Goal: Task Accomplishment & Management: Manage account settings

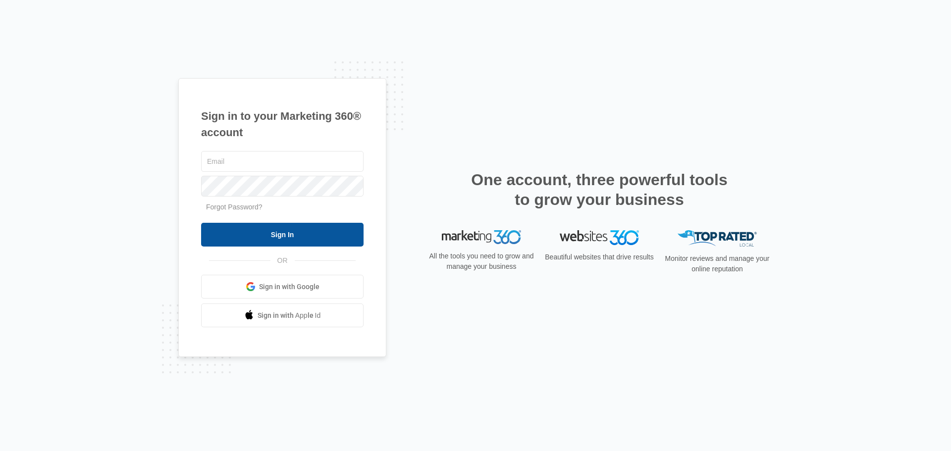
type input "[EMAIL_ADDRESS][DOMAIN_NAME]"
click at [303, 236] on input "Sign In" at bounding box center [282, 235] width 162 height 24
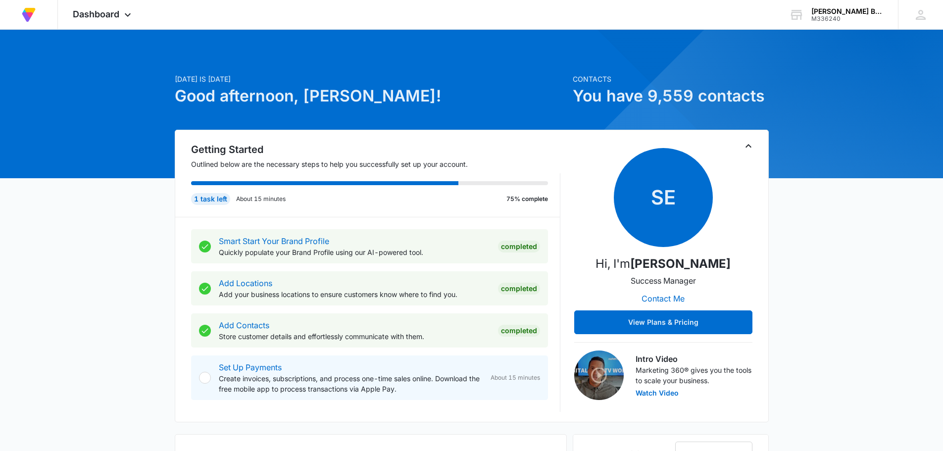
click at [747, 146] on icon "Toggle Collapse" at bounding box center [749, 146] width 12 height 12
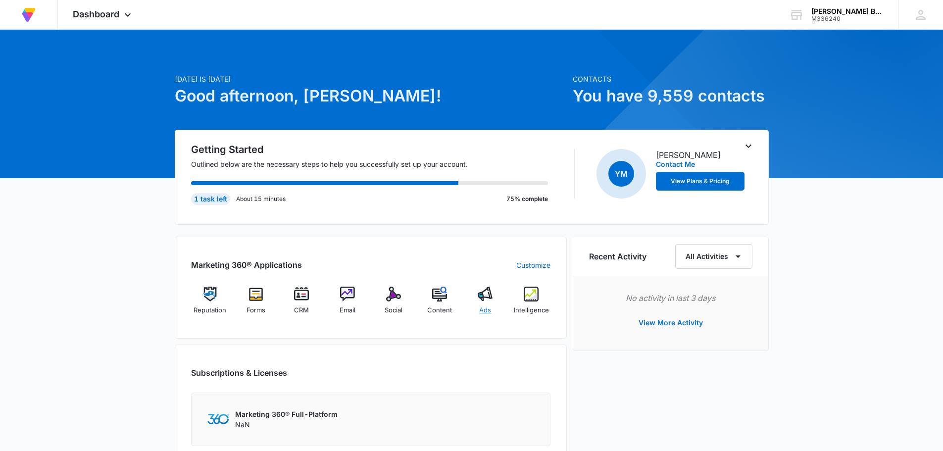
click at [488, 295] on img at bounding box center [485, 294] width 15 height 15
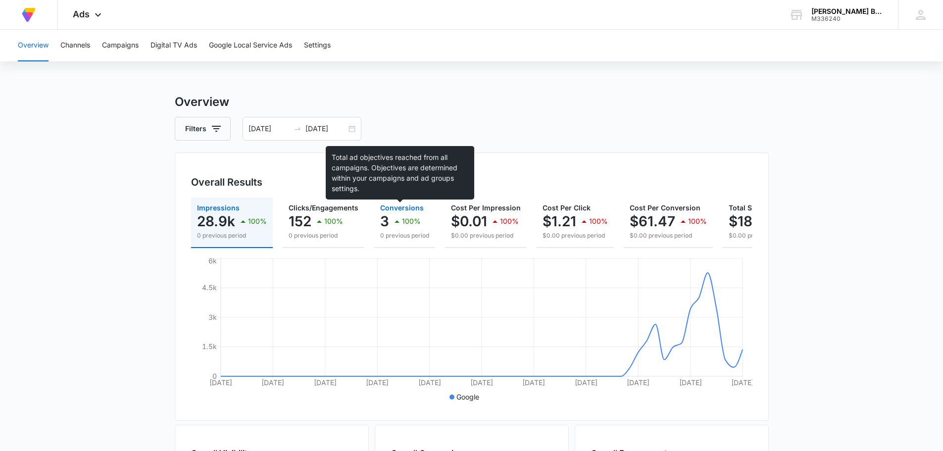
click at [398, 206] on span "Conversions" at bounding box center [402, 207] width 44 height 8
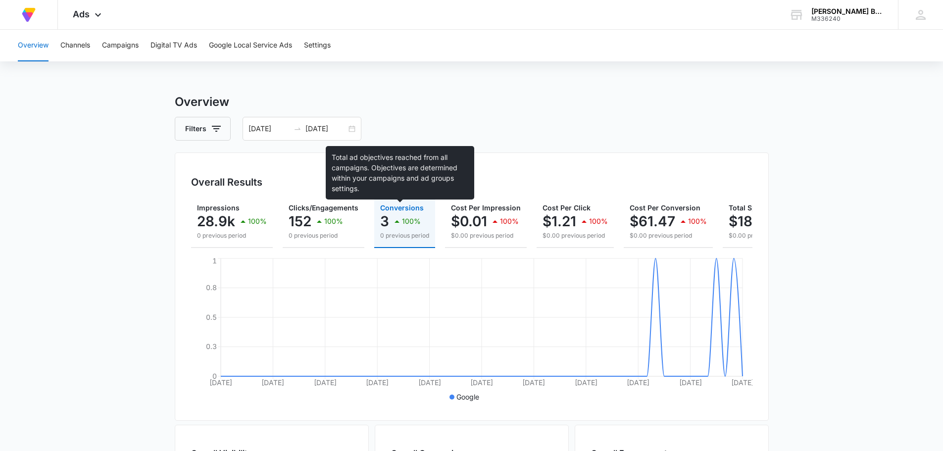
click at [392, 210] on span "Conversions" at bounding box center [402, 207] width 44 height 8
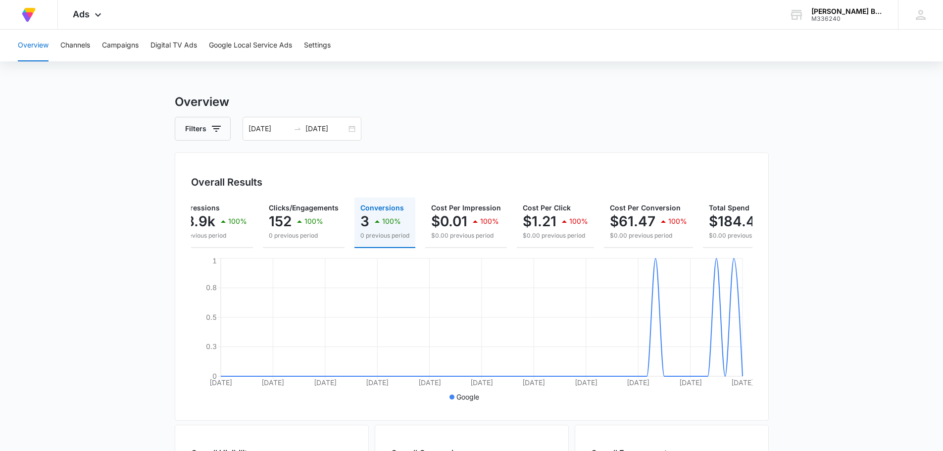
scroll to position [0, 70]
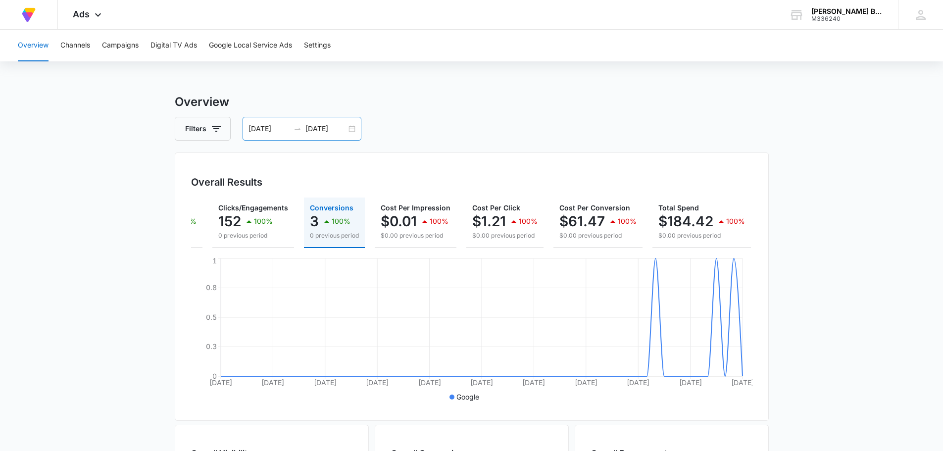
click at [349, 126] on div "07/10/2025 09/08/2025" at bounding box center [302, 129] width 119 height 24
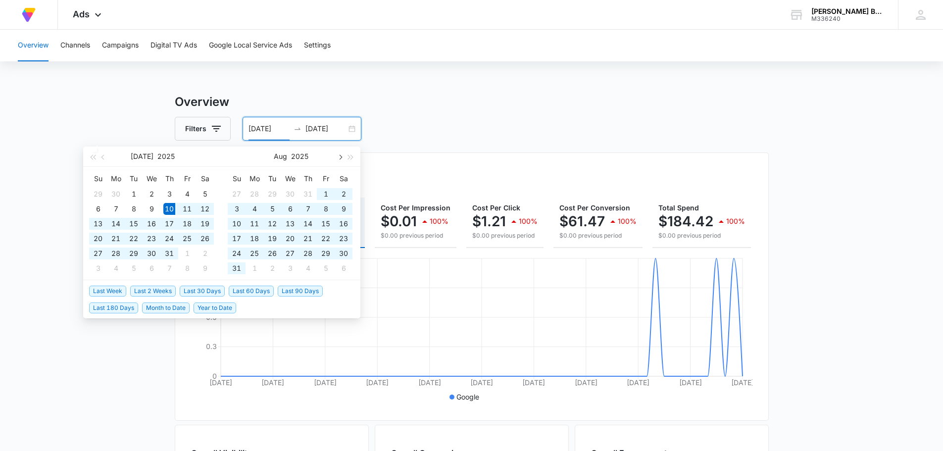
click at [341, 155] on span "button" at bounding box center [339, 156] width 5 height 5
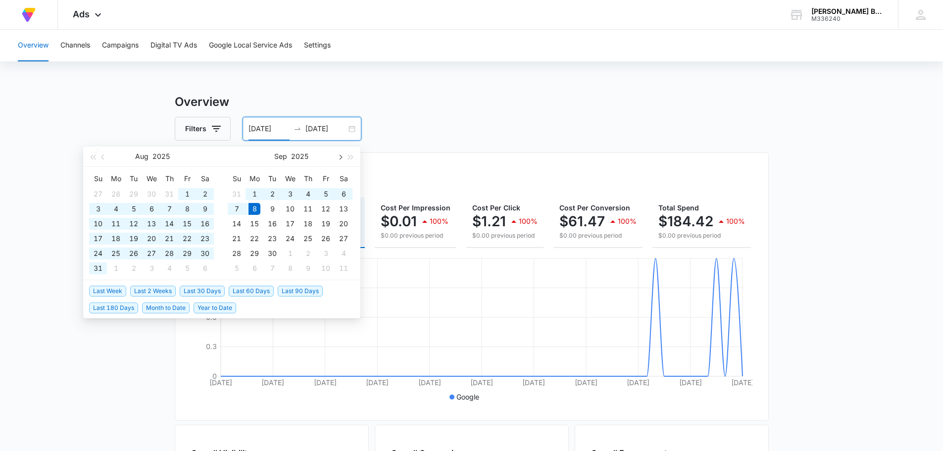
click at [341, 155] on span "button" at bounding box center [339, 156] width 5 height 5
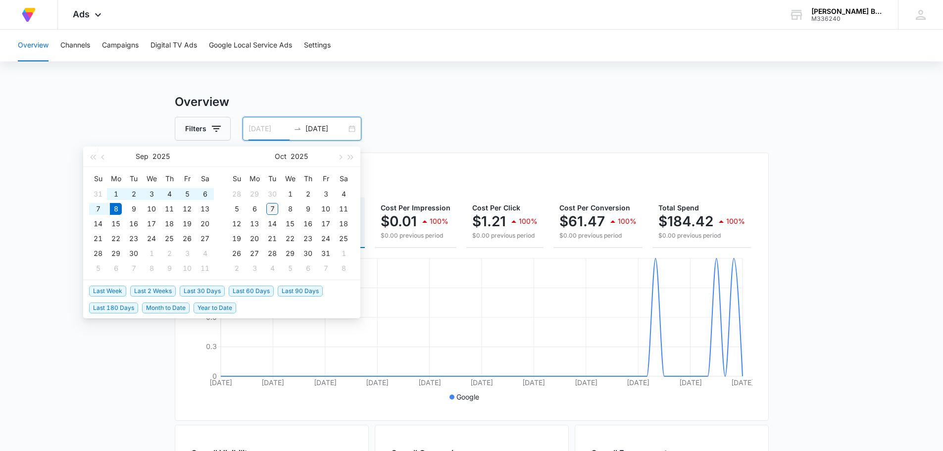
type input "[DATE]"
click at [273, 206] on div "7" at bounding box center [272, 209] width 12 height 12
type input "[DATE]"
type input "09/08/2025"
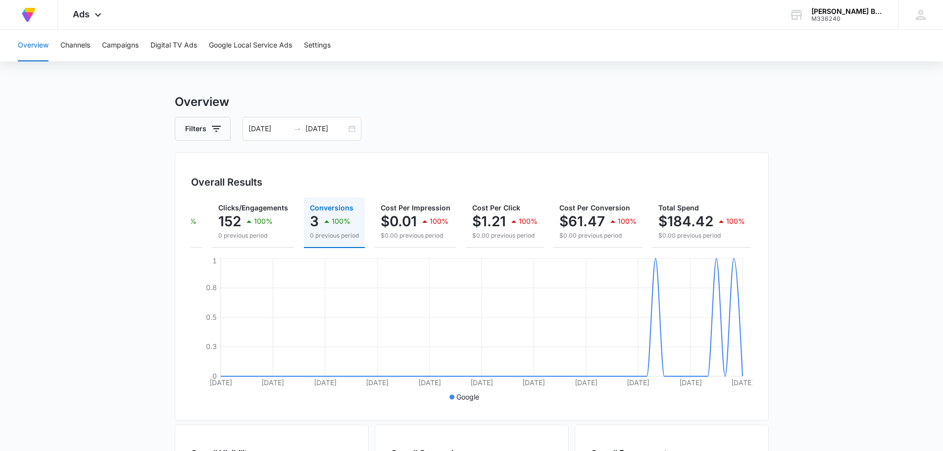
click at [459, 122] on div "Filters 07/10/2025 09/08/2025" at bounding box center [472, 129] width 594 height 24
click at [350, 128] on div "07/10/2025 09/08/2025" at bounding box center [302, 129] width 119 height 24
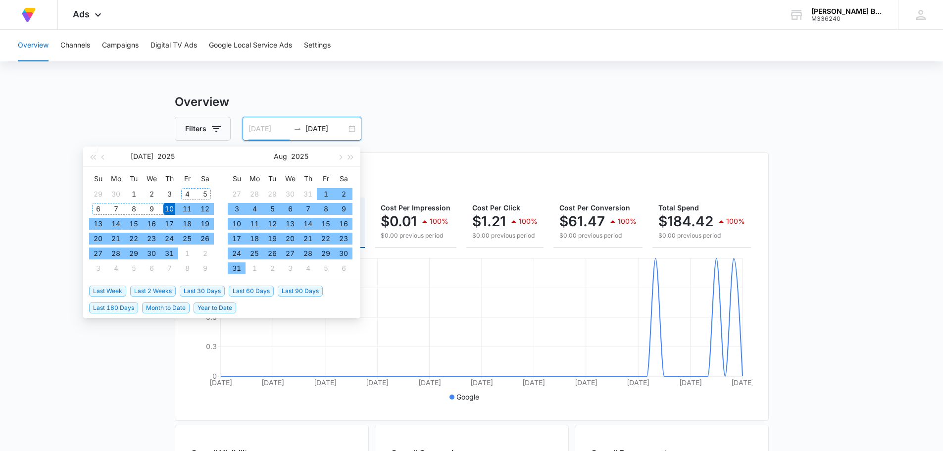
type input "[DATE]"
click at [168, 210] on div "10" at bounding box center [169, 209] width 12 height 12
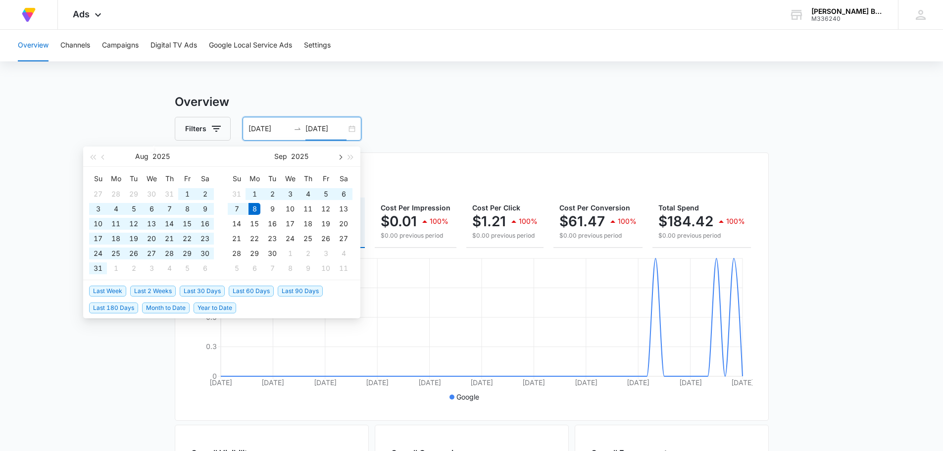
click at [342, 156] on button "button" at bounding box center [339, 157] width 11 height 20
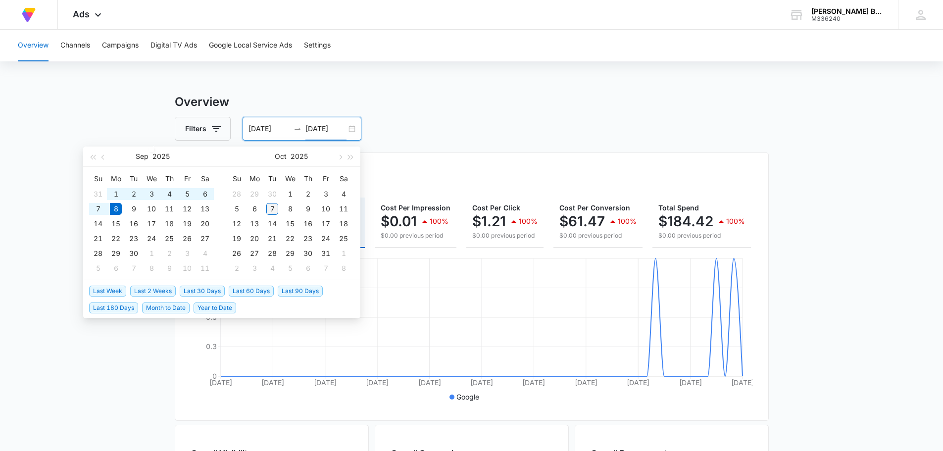
type input "[DATE]"
click at [271, 212] on div "7" at bounding box center [272, 209] width 12 height 12
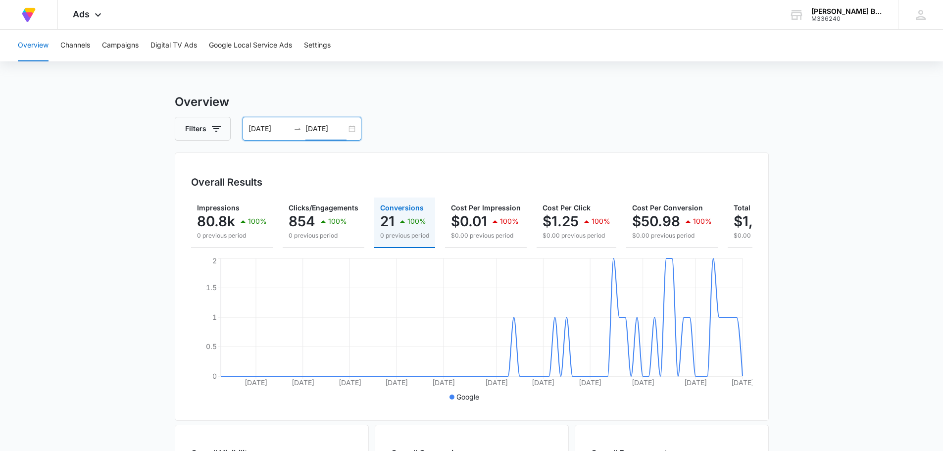
click at [390, 216] on p "21" at bounding box center [387, 221] width 14 height 16
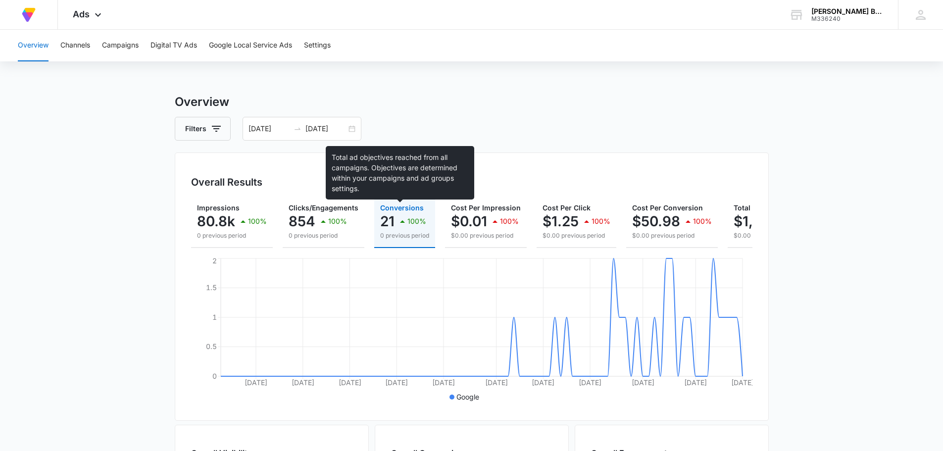
click at [399, 209] on span "Conversions" at bounding box center [402, 207] width 44 height 8
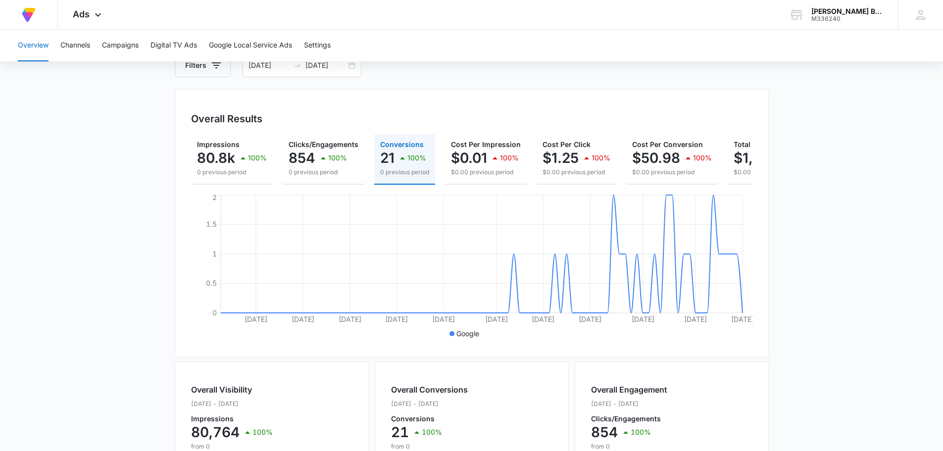
scroll to position [0, 0]
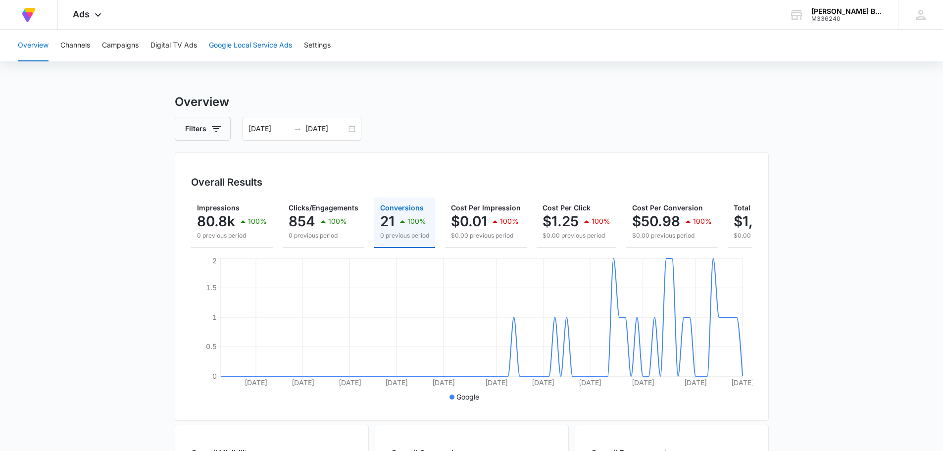
click at [254, 43] on button "Google Local Service Ads" at bounding box center [250, 46] width 83 height 32
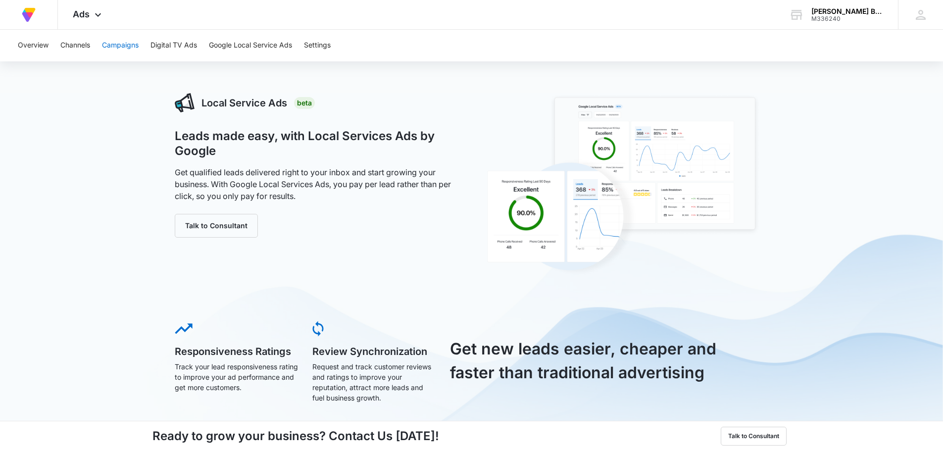
click at [122, 46] on button "Campaigns" at bounding box center [120, 46] width 37 height 32
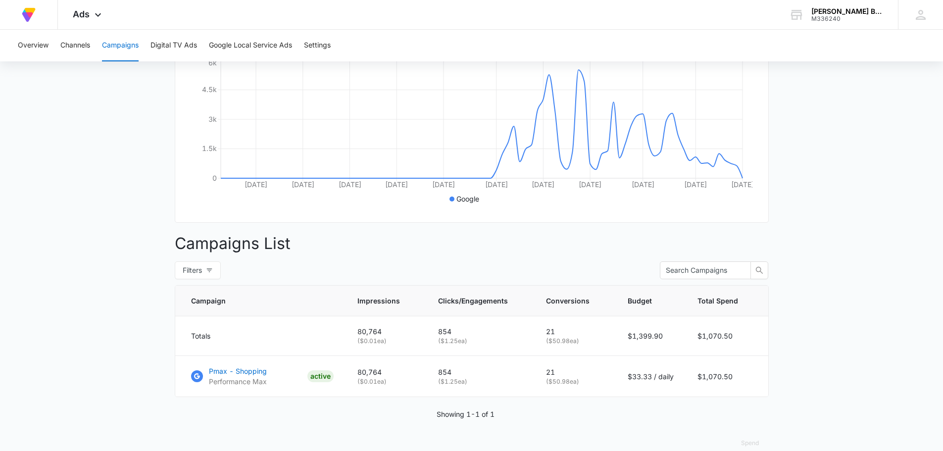
scroll to position [221, 0]
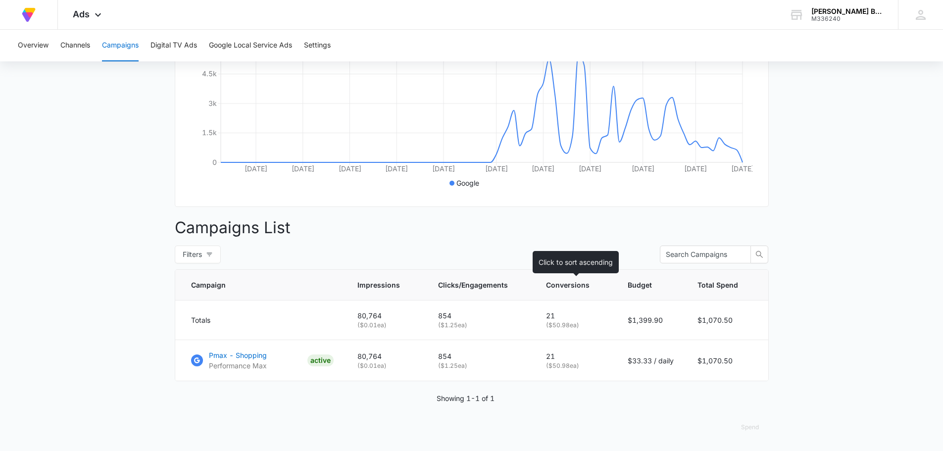
click at [569, 283] on span "Conversions" at bounding box center [568, 285] width 44 height 10
click at [232, 357] on p "Pmax - Shopping" at bounding box center [238, 355] width 58 height 10
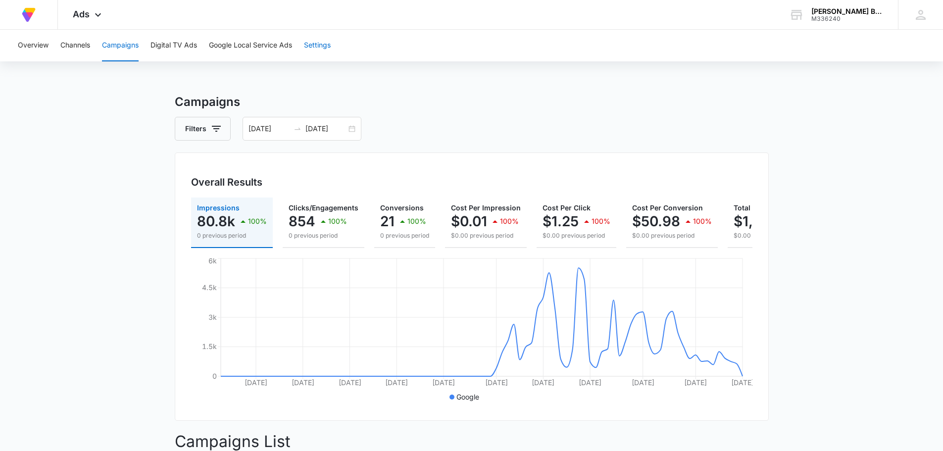
click at [324, 40] on button "Settings" at bounding box center [317, 46] width 27 height 32
